Goal: Task Accomplishment & Management: Use online tool/utility

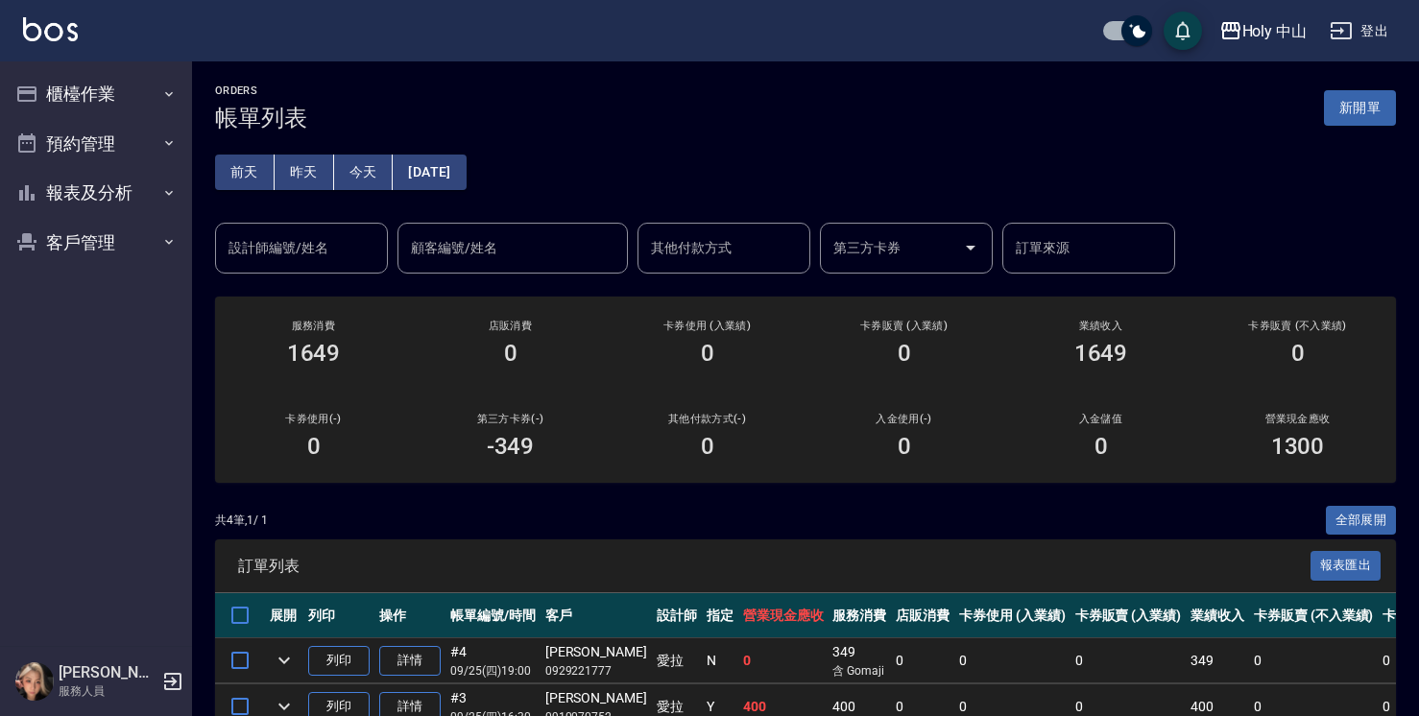
scroll to position [194, 0]
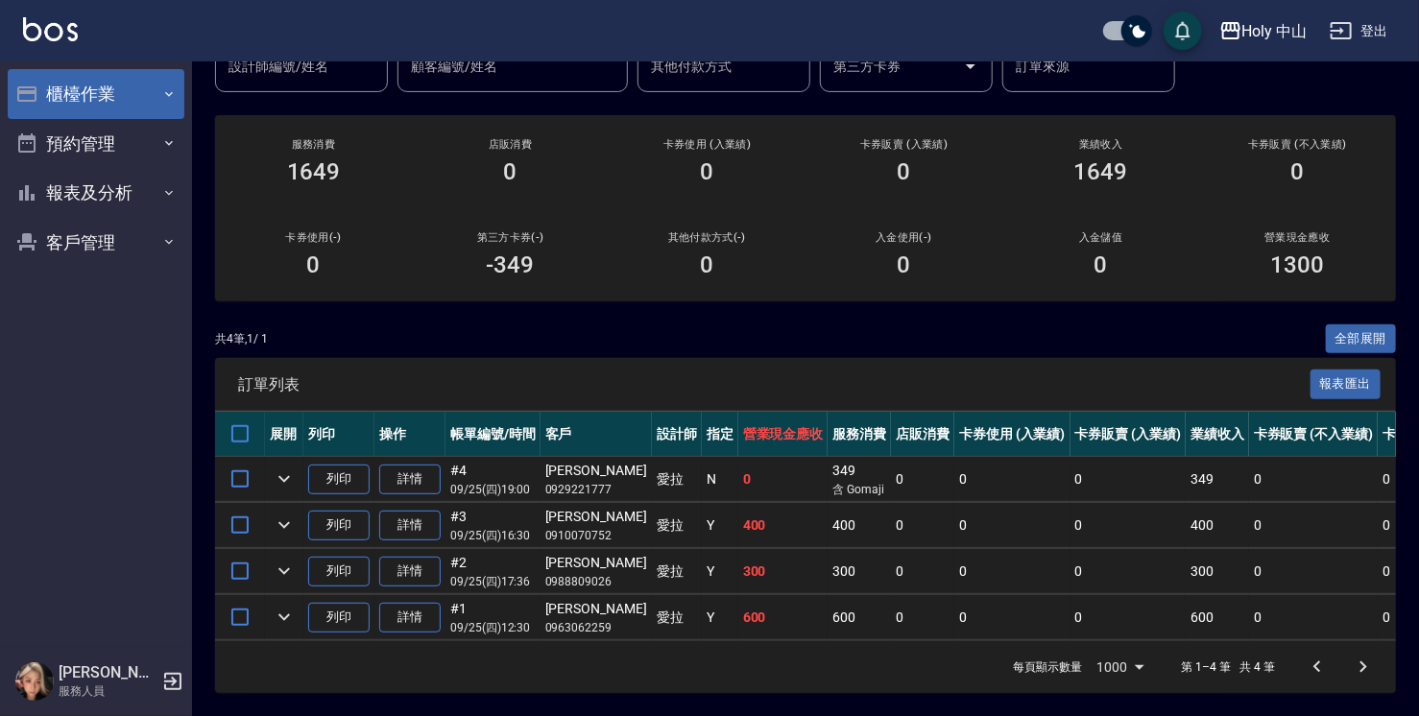
click at [122, 93] on button "櫃檯作業" at bounding box center [96, 94] width 177 height 50
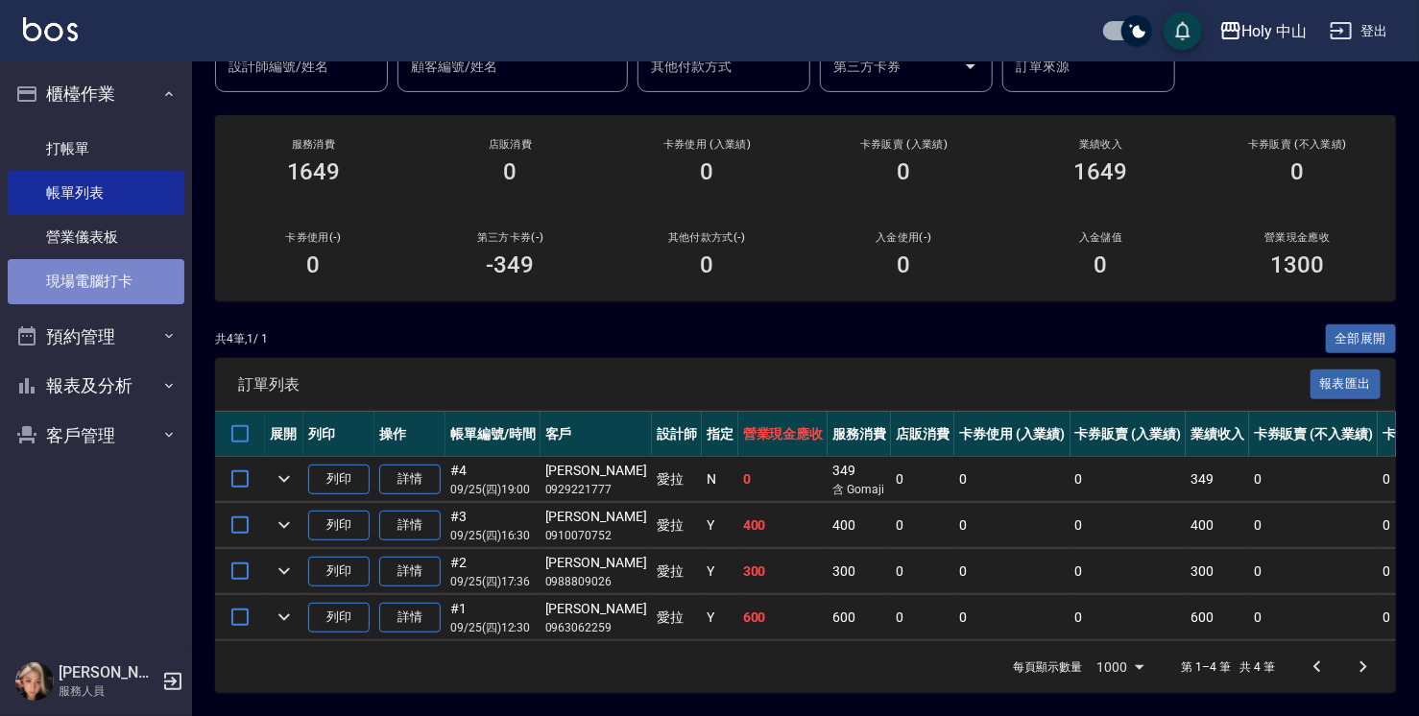
click at [138, 277] on link "現場電腦打卡" at bounding box center [96, 281] width 177 height 44
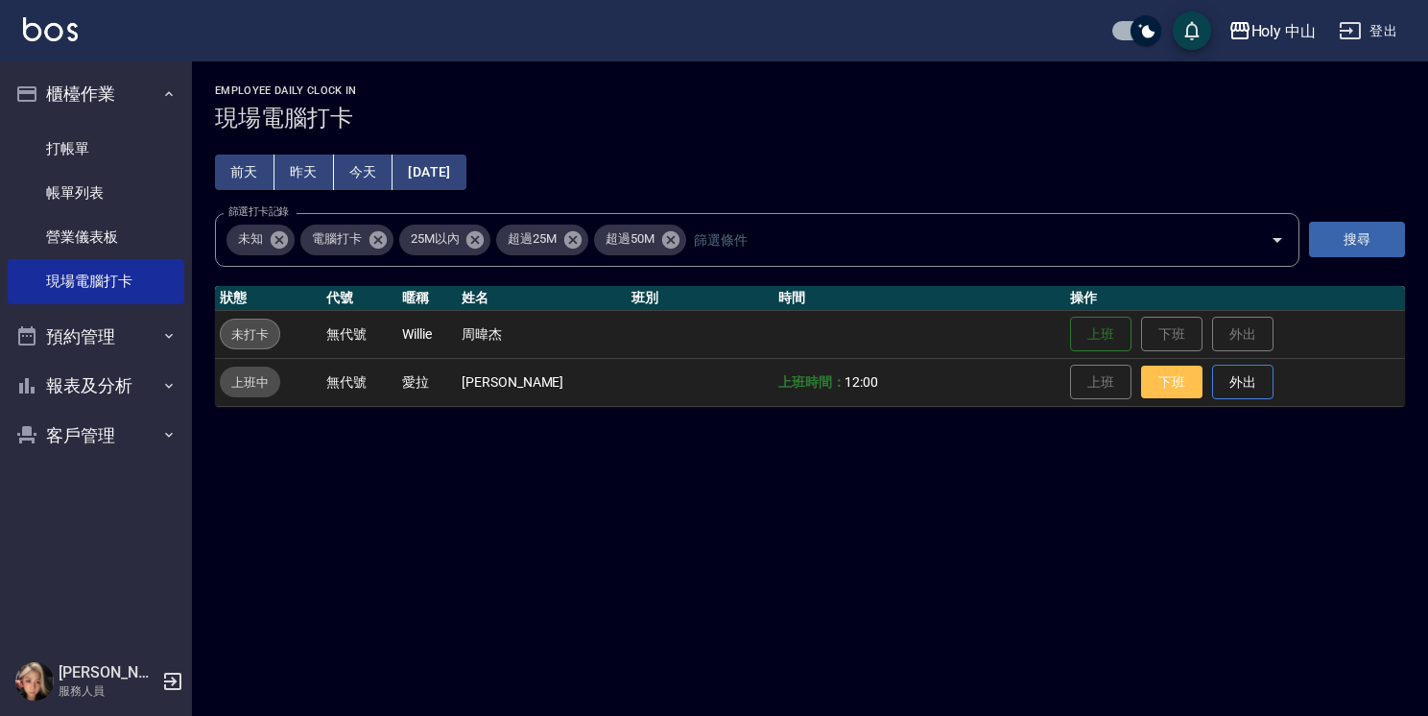
click at [1161, 382] on button "下班" at bounding box center [1171, 383] width 61 height 34
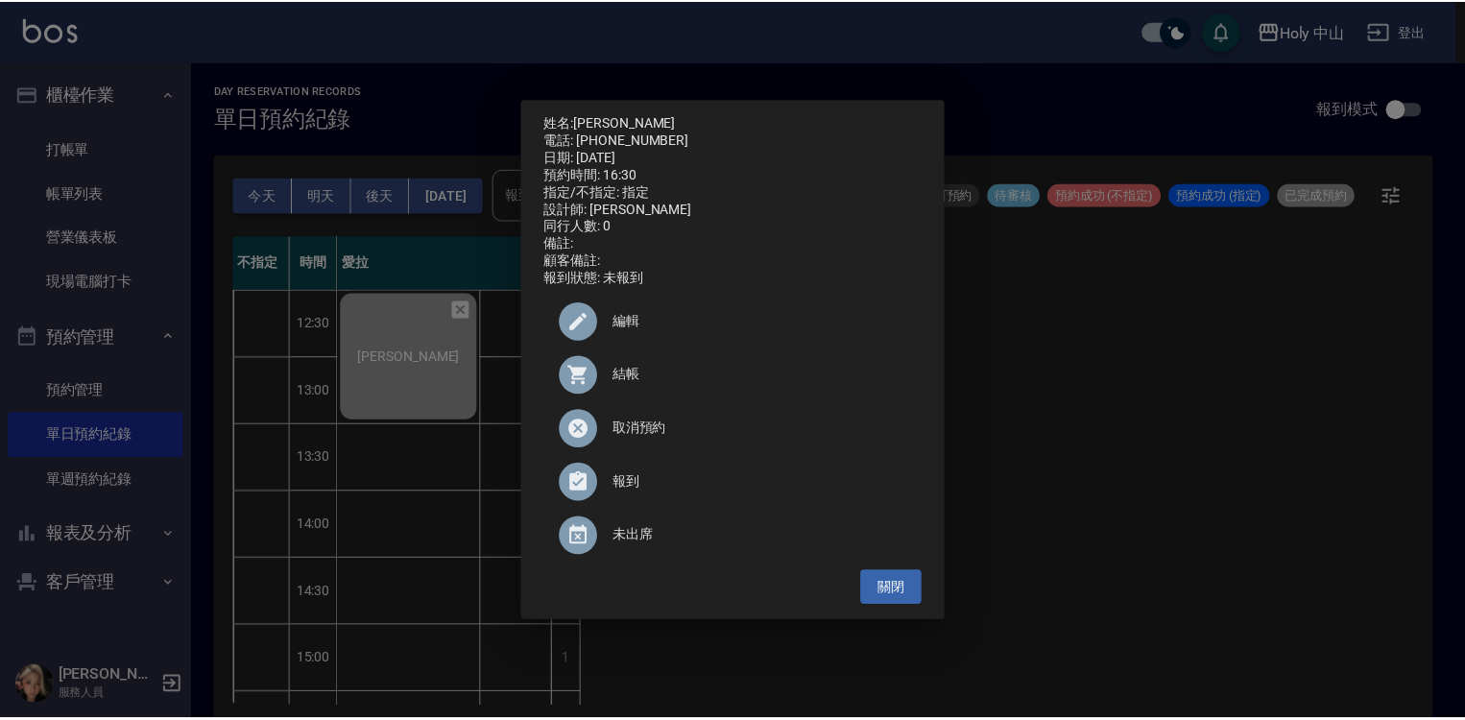
scroll to position [480, 0]
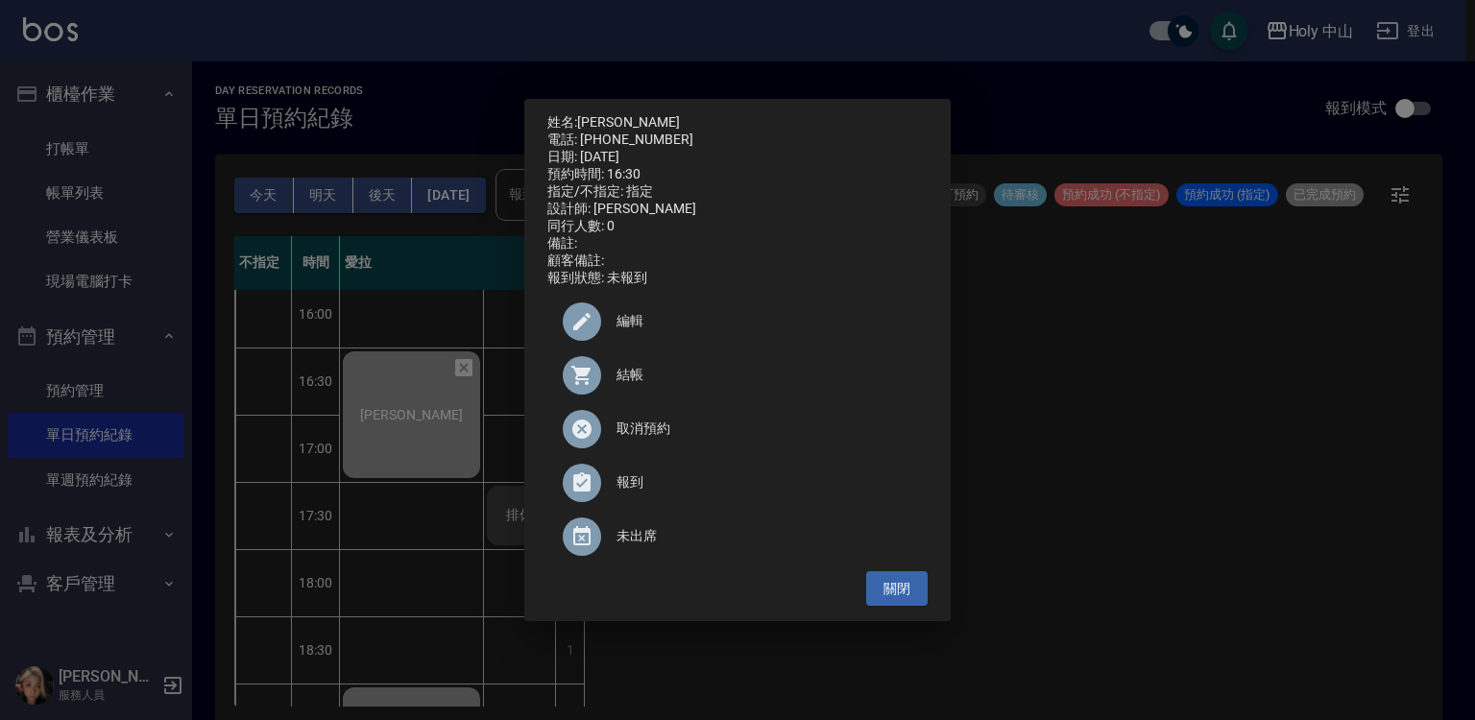
click at [1284, 545] on div "姓名: [PERSON_NAME] 電話: [PHONE_NUMBER] 日期: [DATE] 預約時間: 16:30 指定/不指定: 指定 設計師: 愛拉 …" at bounding box center [737, 360] width 1475 height 720
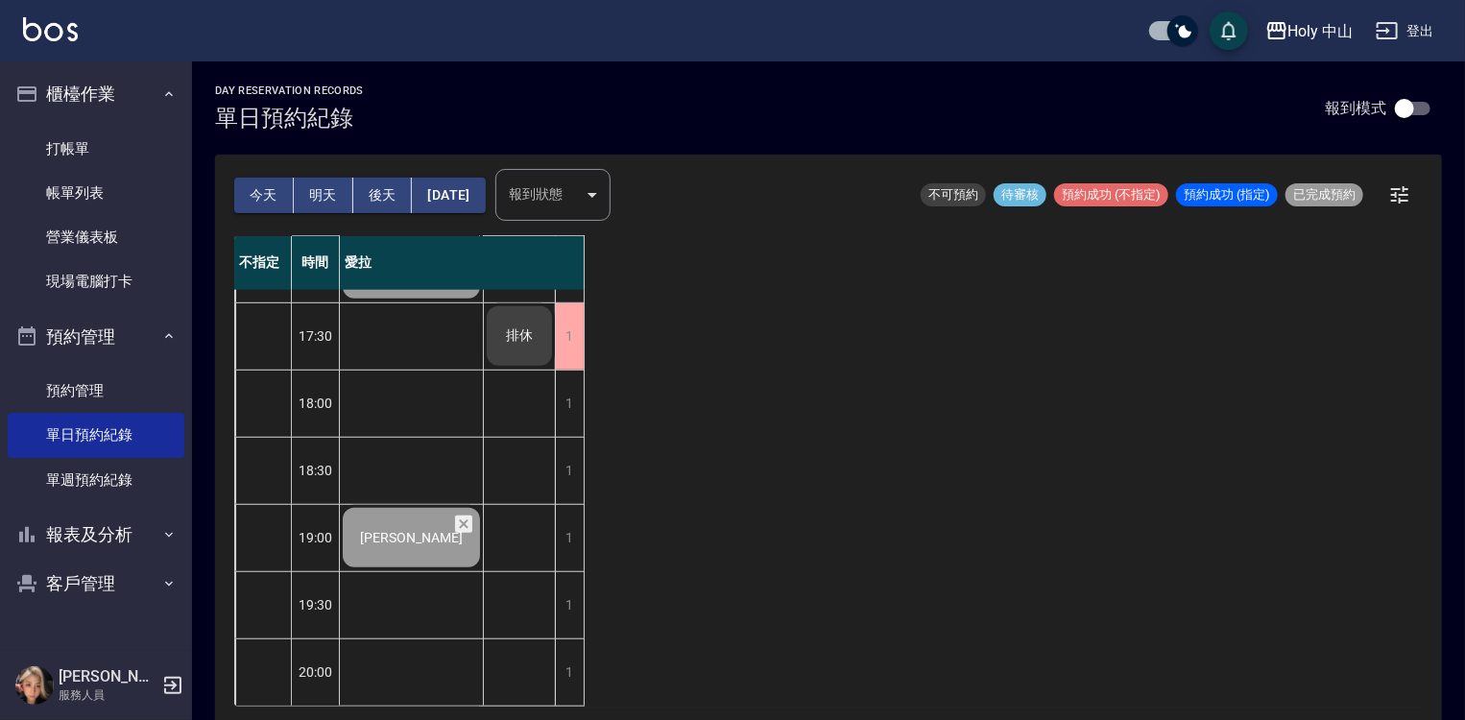
scroll to position [673, 0]
click at [128, 159] on link "打帳單" at bounding box center [96, 149] width 177 height 44
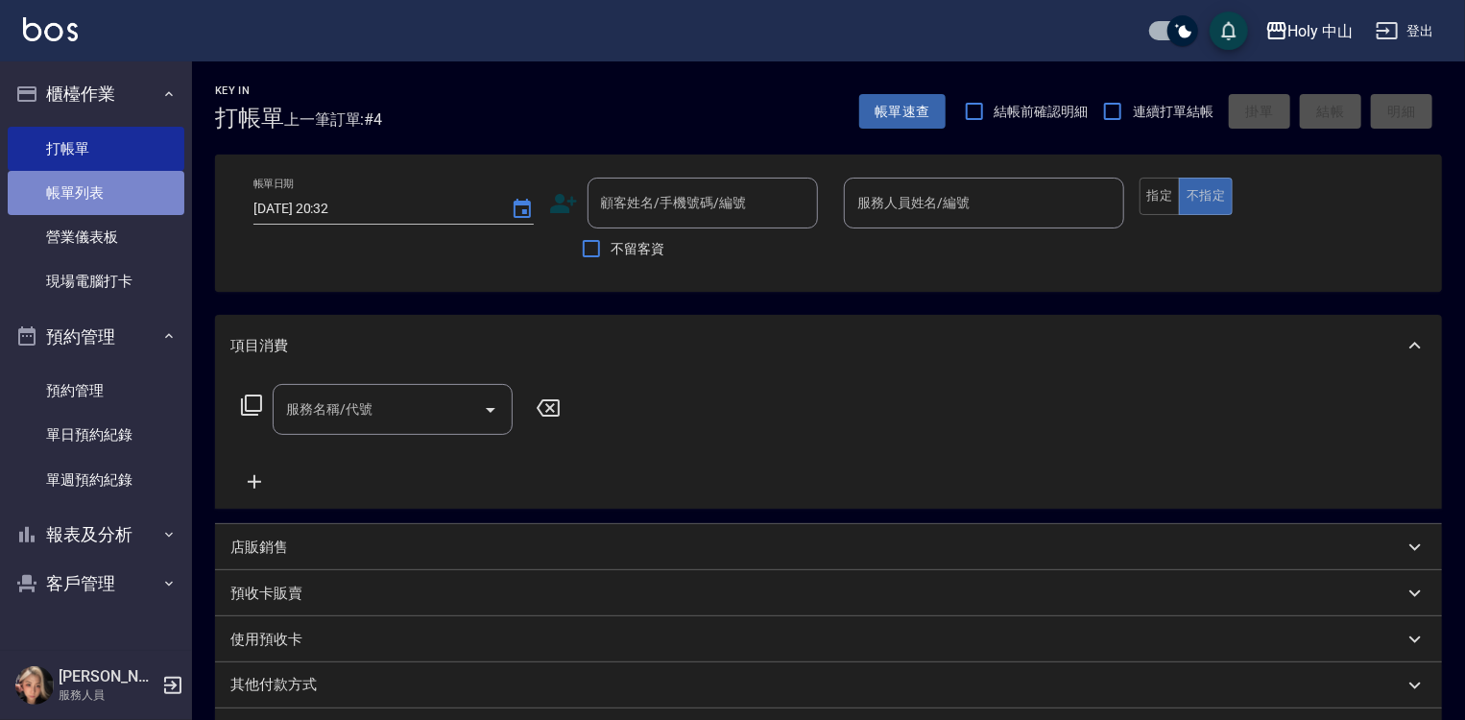
click at [134, 205] on link "帳單列表" at bounding box center [96, 193] width 177 height 44
